Goal: Navigation & Orientation: Go to known website

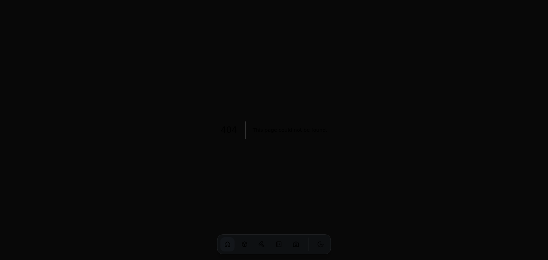
click at [224, 243] on link at bounding box center [227, 244] width 14 height 14
